Goal: Find specific page/section: Find specific page/section

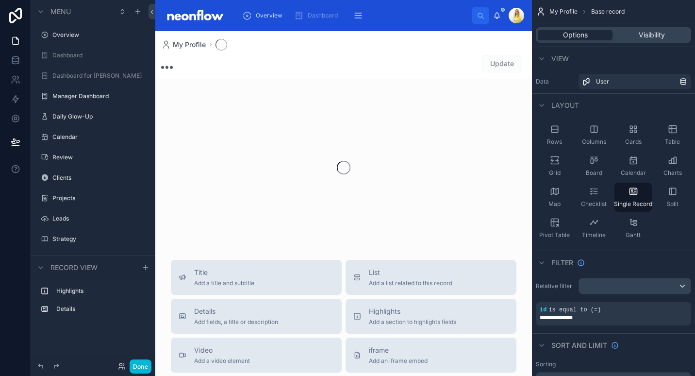
scroll to position [110, 0]
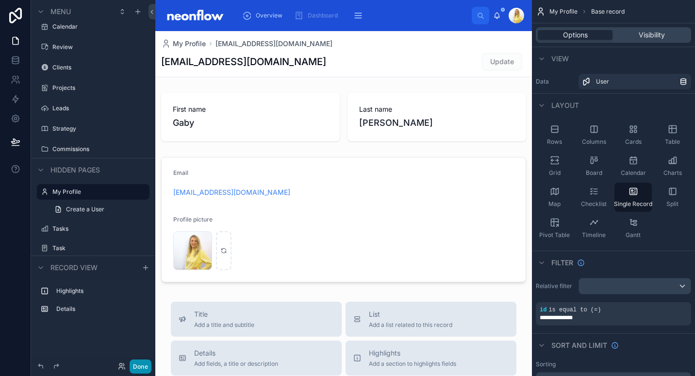
click at [139, 366] on button "Done" at bounding box center [141, 366] width 22 height 14
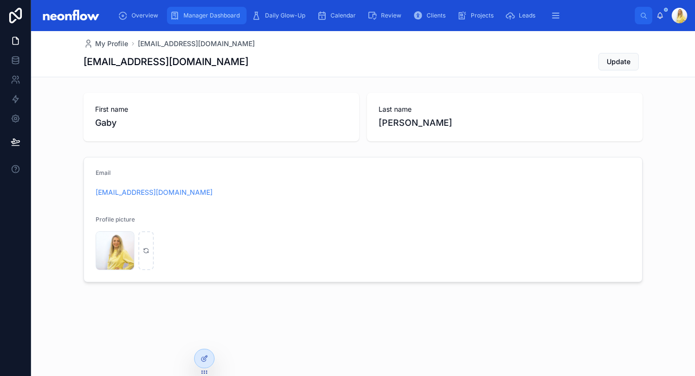
click at [212, 16] on span "Manager Dashboard" at bounding box center [212, 16] width 56 height 8
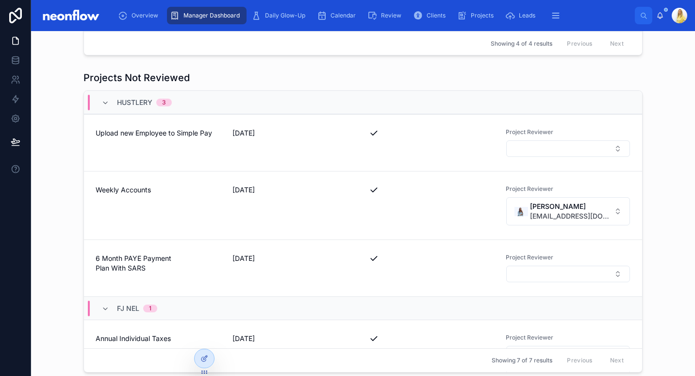
scroll to position [493, 0]
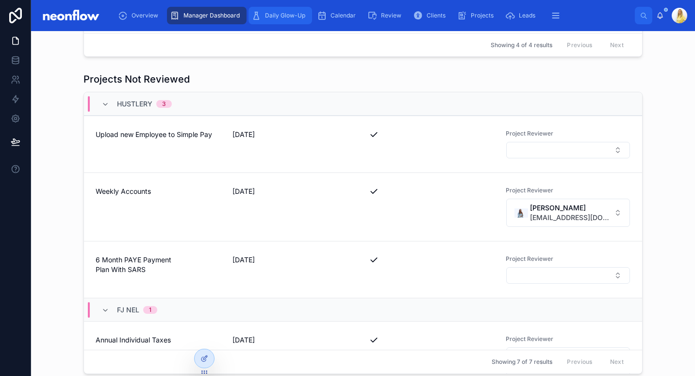
click at [284, 12] on span "Daily Glow-Up" at bounding box center [285, 16] width 40 height 8
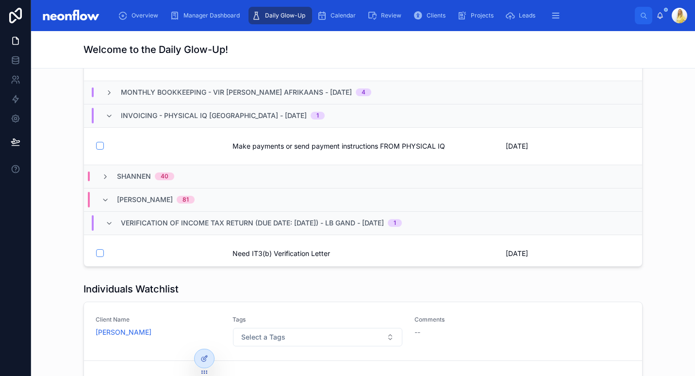
scroll to position [798, 0]
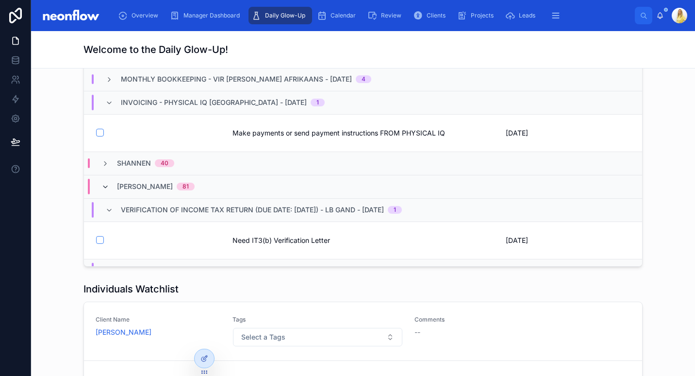
click at [101, 183] on icon at bounding box center [105, 187] width 8 height 8
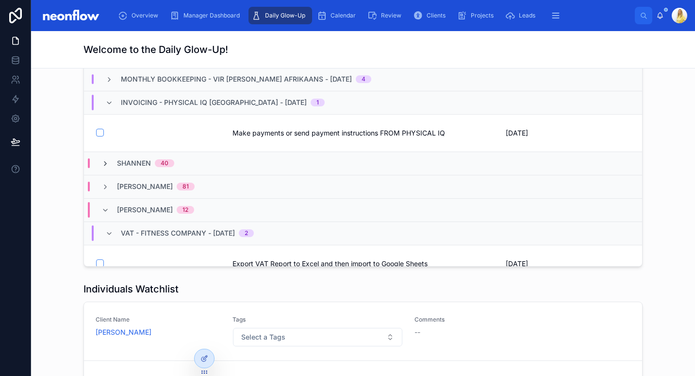
click at [102, 160] on icon at bounding box center [105, 164] width 8 height 8
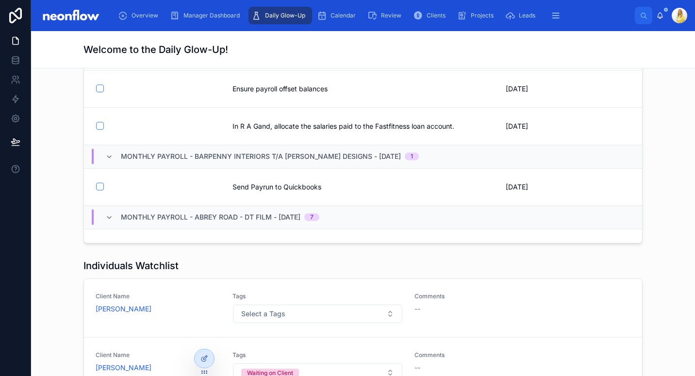
scroll to position [0, 0]
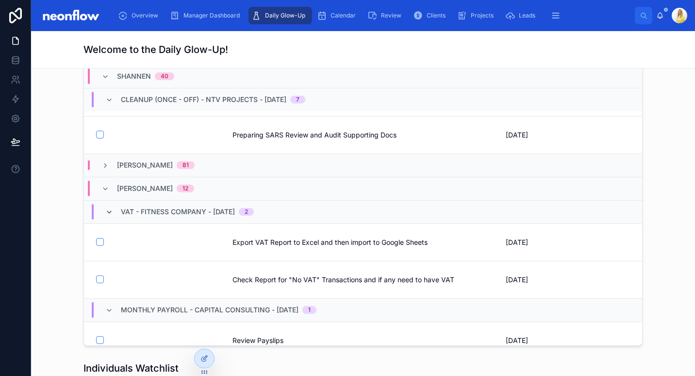
click at [106, 208] on icon at bounding box center [109, 212] width 8 height 8
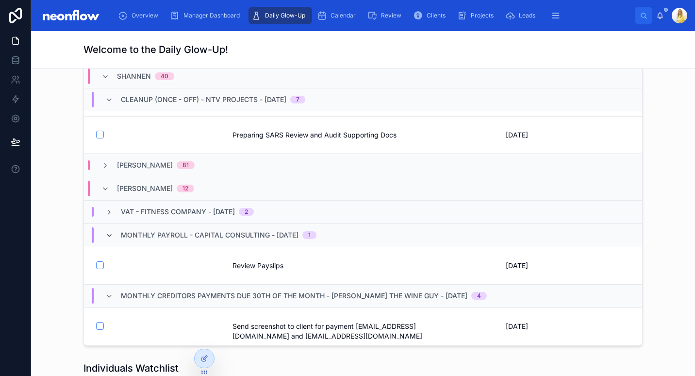
click at [105, 232] on icon at bounding box center [109, 236] width 8 height 8
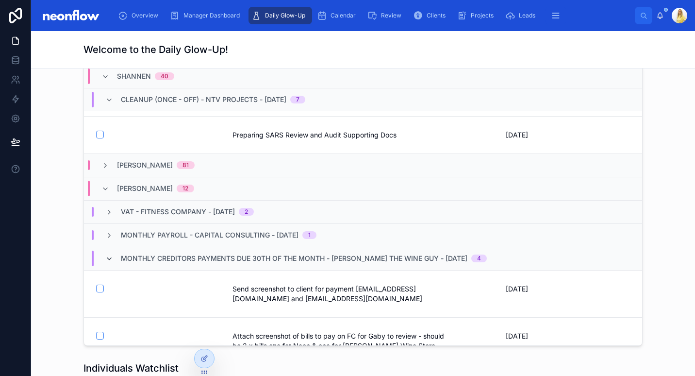
click at [108, 255] on icon at bounding box center [109, 259] width 8 height 8
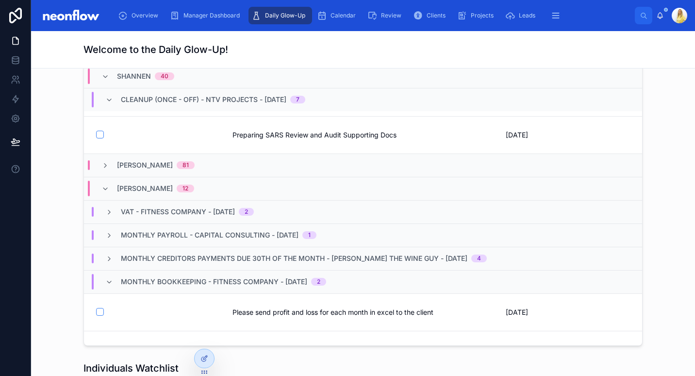
click at [113, 274] on div "Monthly Bookkeeping - Fitness Company - [DATE] 2" at bounding box center [215, 282] width 221 height 16
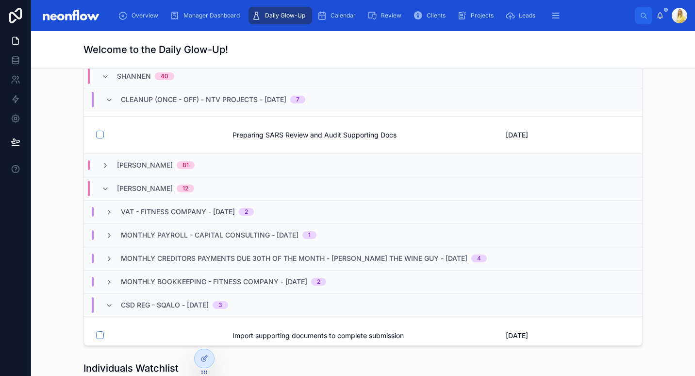
click at [110, 297] on div "CSD Reg - SQALO - [DATE] 3" at bounding box center [166, 305] width 123 height 16
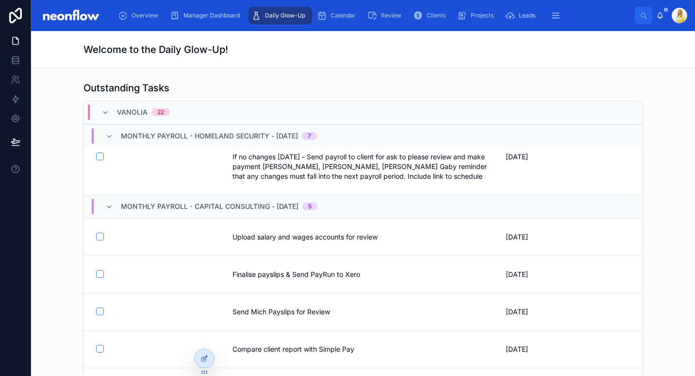
scroll to position [10, 0]
